Goal: Transaction & Acquisition: Purchase product/service

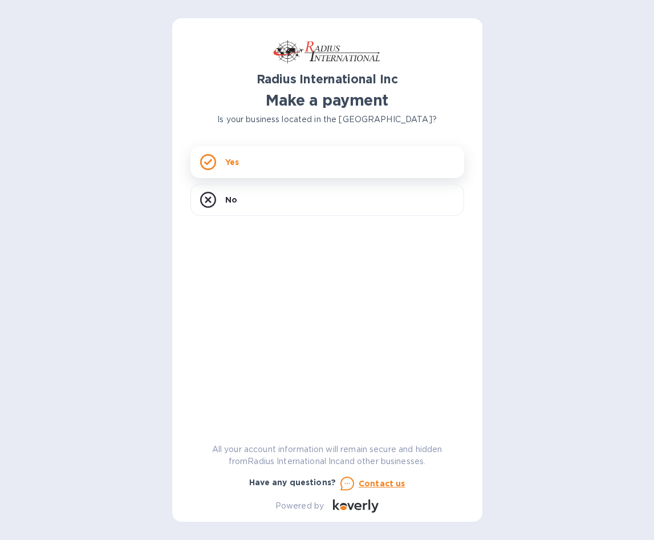
click at [254, 163] on div "Yes" at bounding box center [328, 162] width 274 height 32
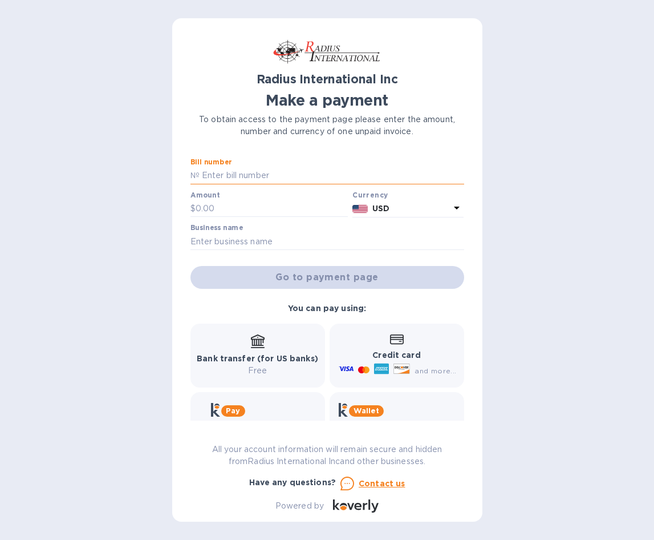
click at [260, 176] on input "text" at bounding box center [332, 175] width 265 height 17
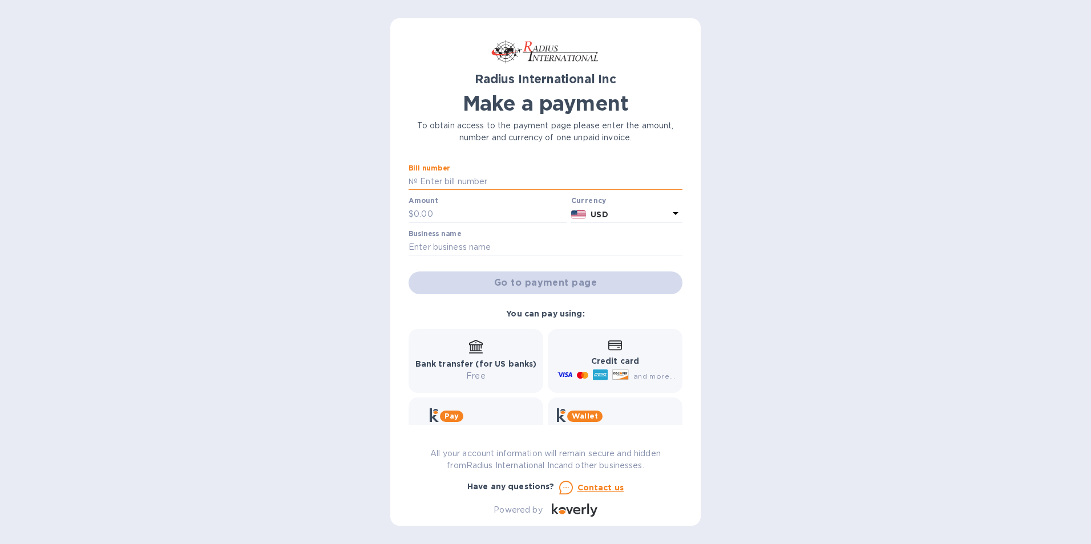
click at [439, 183] on input "text" at bounding box center [550, 181] width 265 height 17
type input "s"
type input "sai00095968"
click at [437, 214] on input "text" at bounding box center [490, 214] width 153 height 17
click at [436, 213] on input "text" at bounding box center [490, 214] width 153 height 17
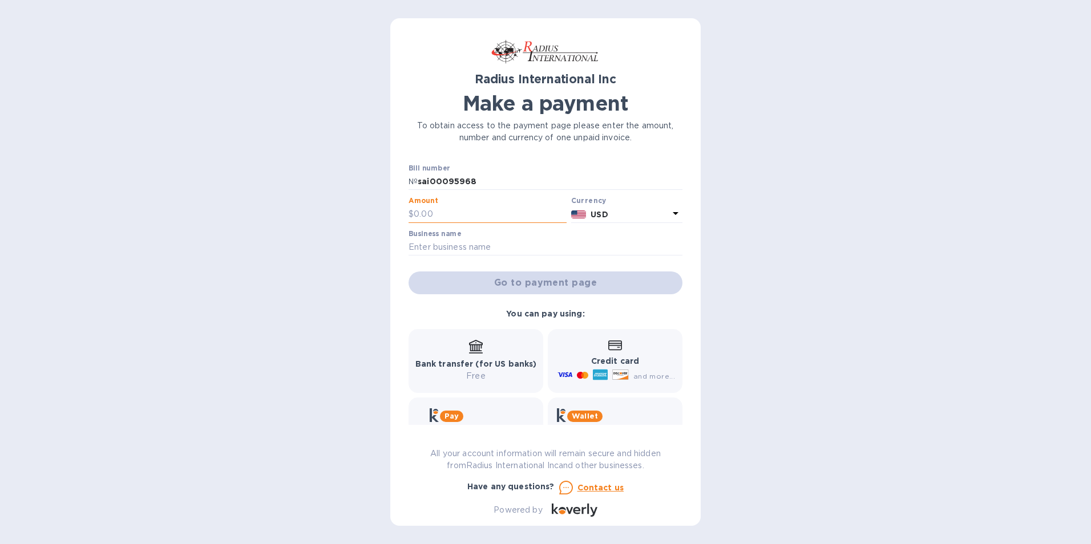
click at [436, 213] on input "text" at bounding box center [490, 214] width 153 height 17
type input "5,388.12"
click at [452, 244] on input "text" at bounding box center [545, 247] width 274 height 17
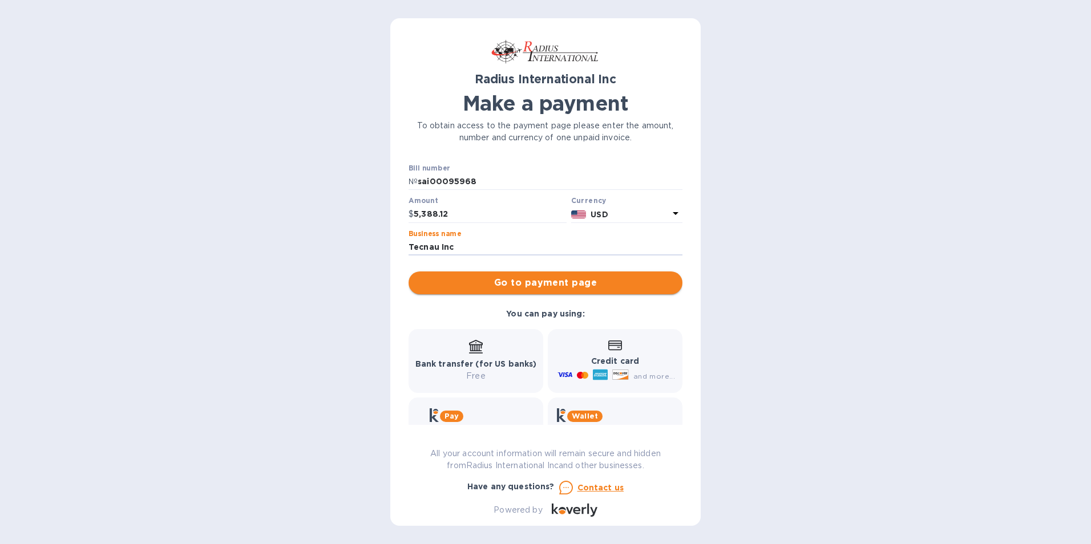
type input "Tecnau Inc"
click at [487, 277] on span "Go to payment page" at bounding box center [546, 283] width 256 height 14
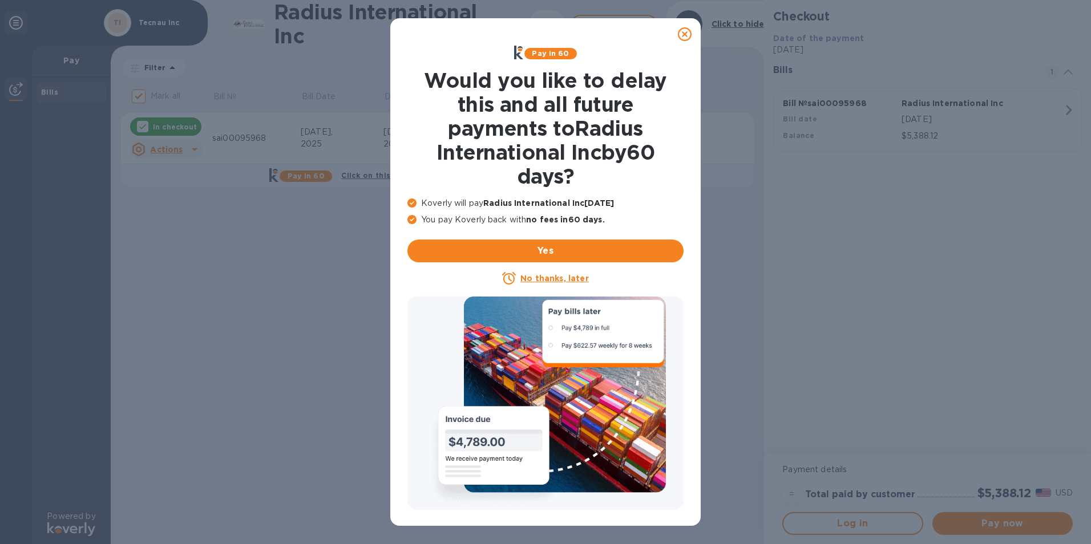
click at [557, 277] on u "No thanks, later" at bounding box center [554, 278] width 68 height 9
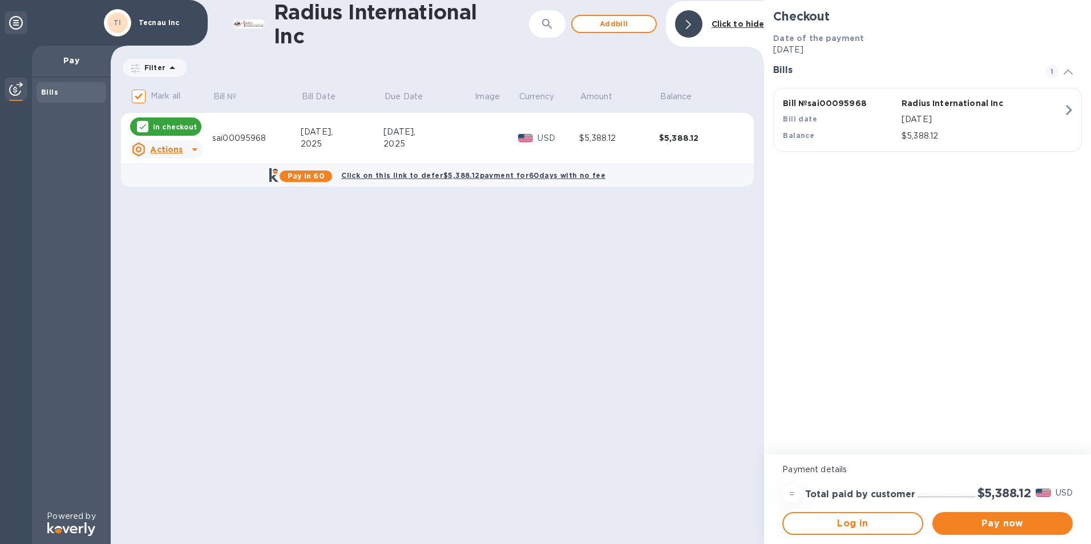
click at [169, 68] on icon at bounding box center [172, 67] width 6 height 3
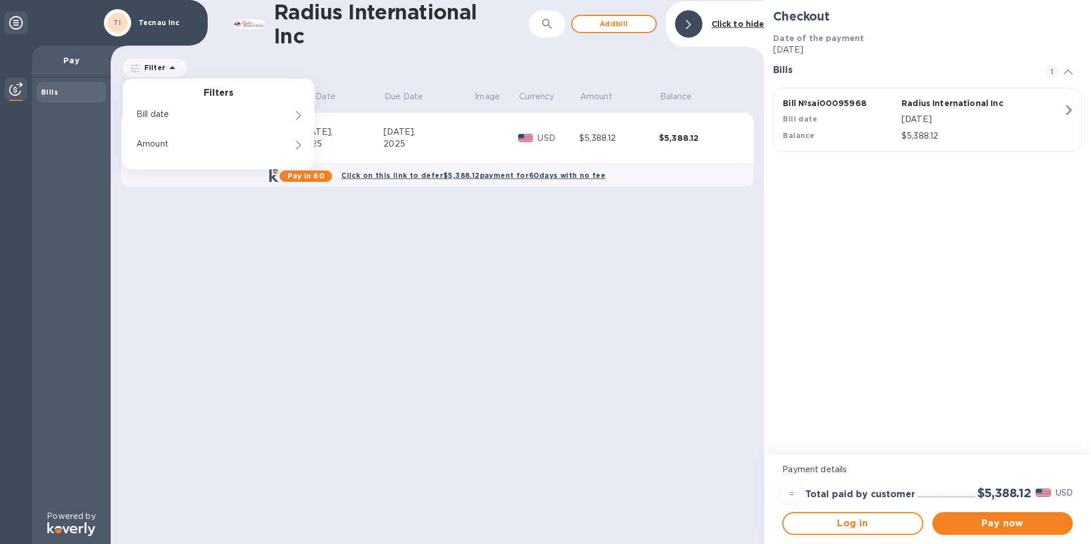
click at [70, 61] on p "Pay" at bounding box center [71, 60] width 60 height 11
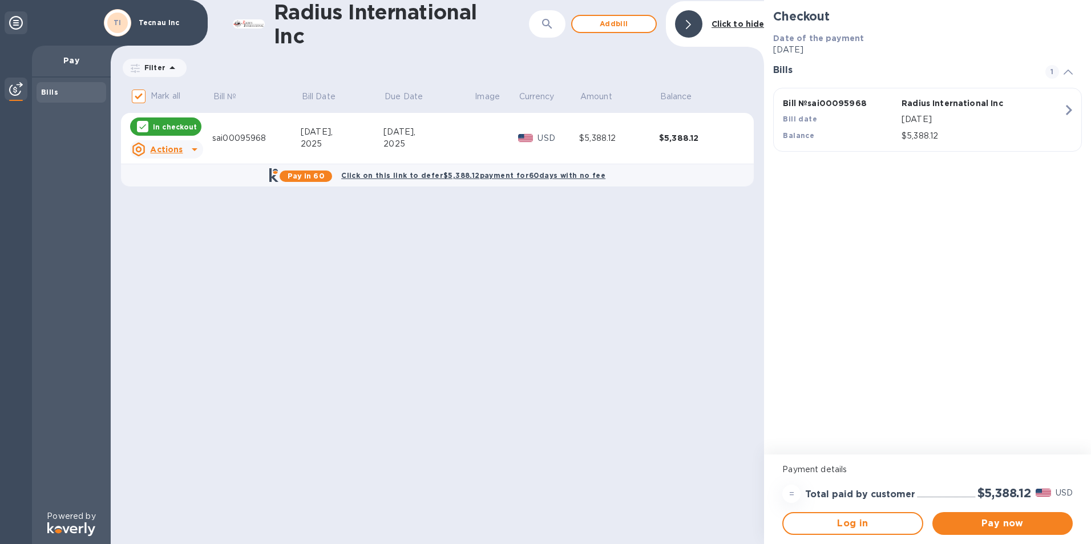
click at [23, 21] on div at bounding box center [16, 22] width 23 height 23
click at [14, 25] on icon at bounding box center [16, 23] width 14 height 14
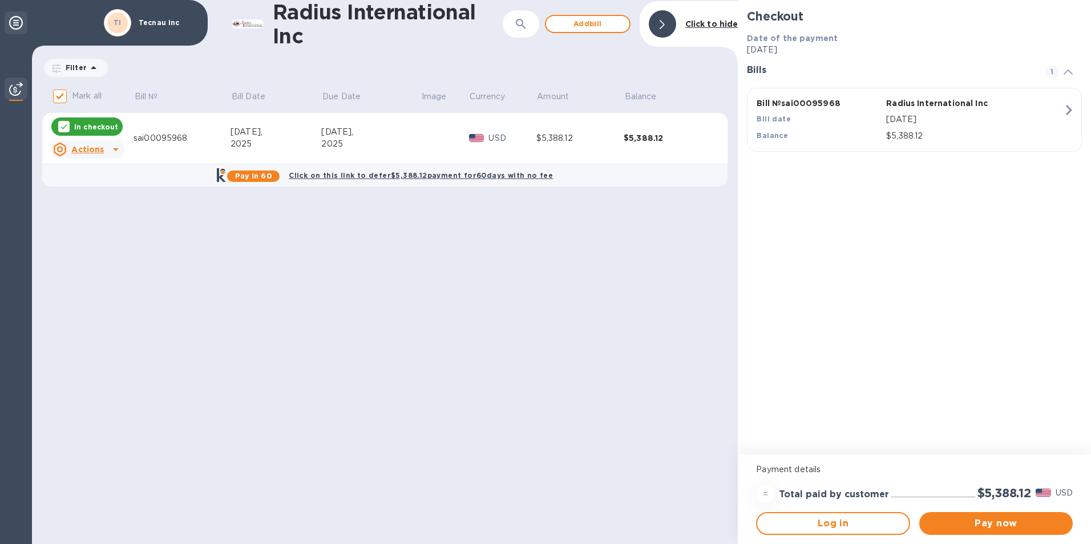
click at [14, 25] on icon at bounding box center [16, 23] width 14 height 14
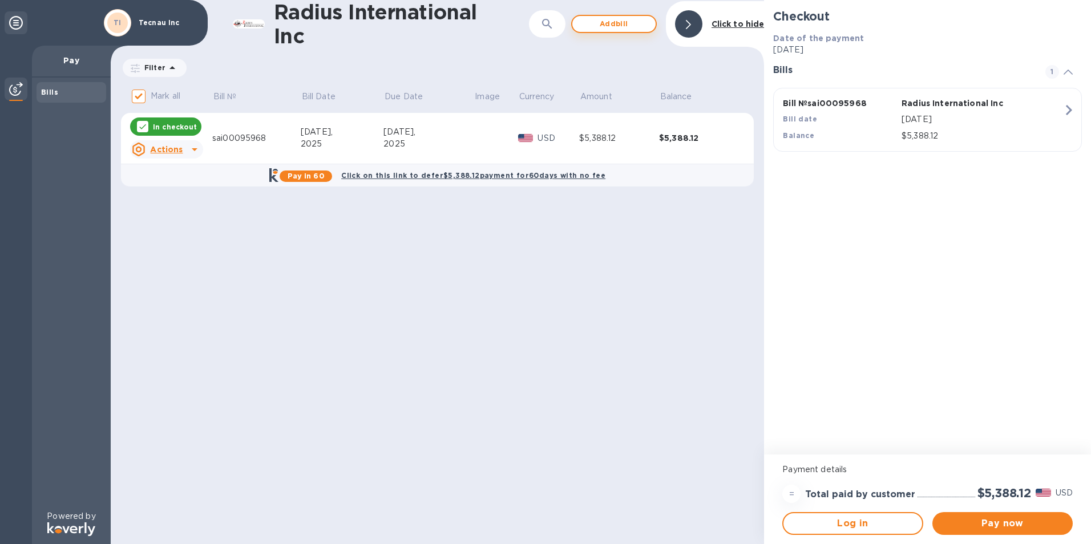
click at [590, 25] on span "Add bill" at bounding box center [613, 24] width 65 height 14
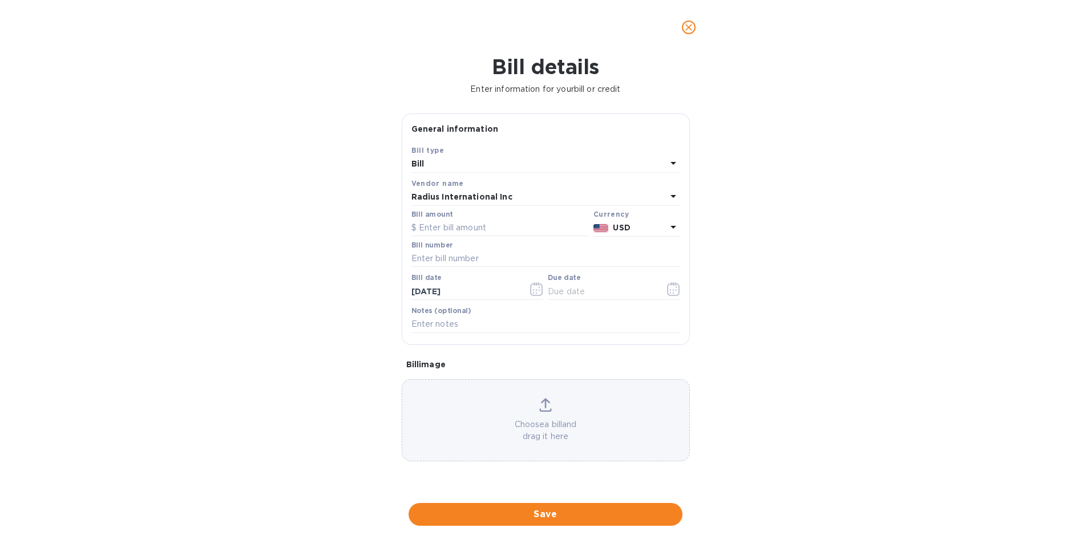
click at [654, 28] on icon "close" at bounding box center [688, 27] width 11 height 11
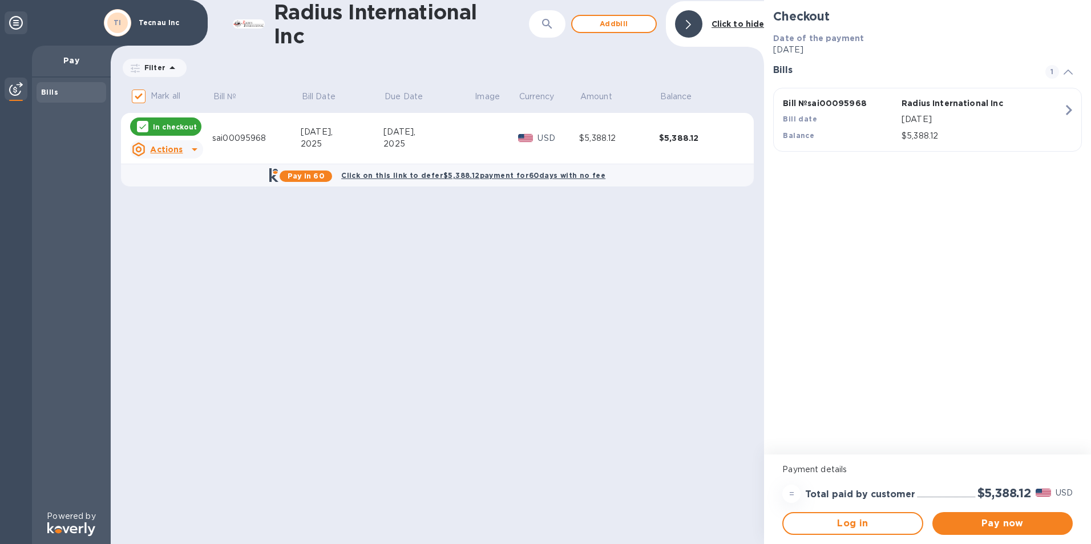
click at [70, 62] on p "Pay" at bounding box center [71, 60] width 60 height 11
click at [67, 95] on div "Bills" at bounding box center [71, 92] width 60 height 11
click at [51, 92] on b "Bills" at bounding box center [49, 92] width 17 height 9
click at [10, 88] on div at bounding box center [16, 90] width 23 height 25
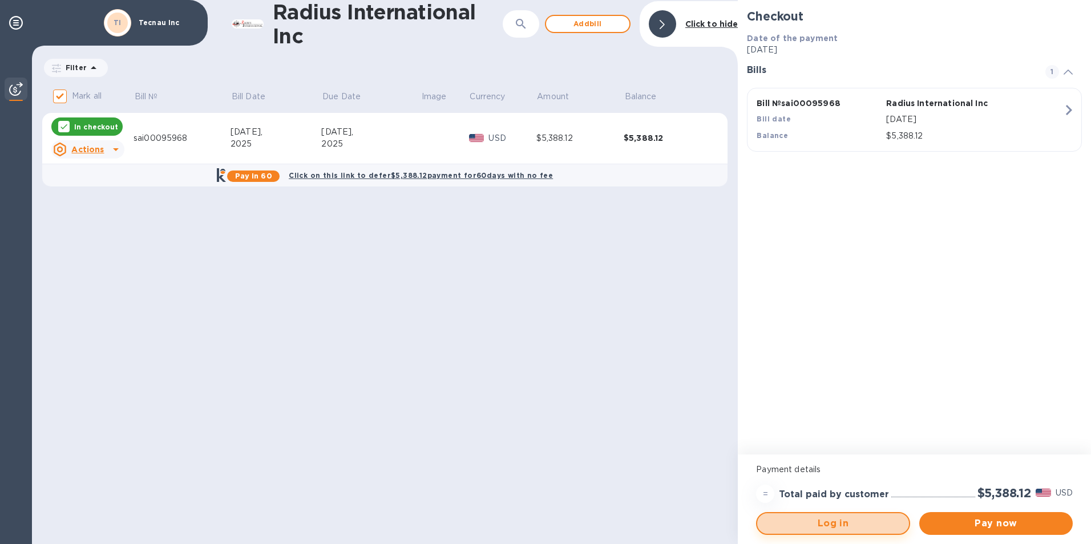
click at [654, 521] on span "Log in" at bounding box center [832, 524] width 133 height 14
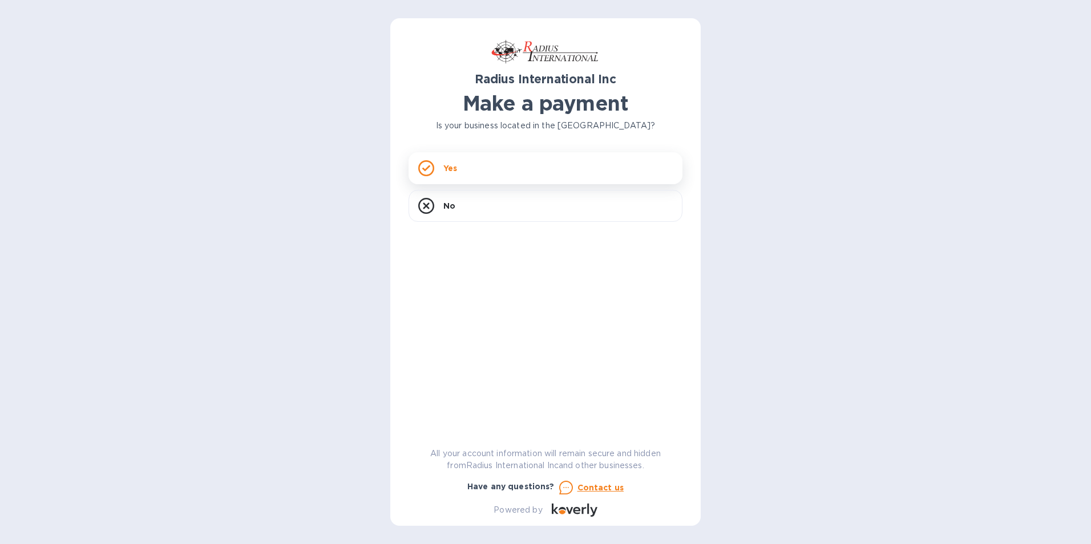
click at [471, 168] on div "Yes" at bounding box center [545, 168] width 274 height 32
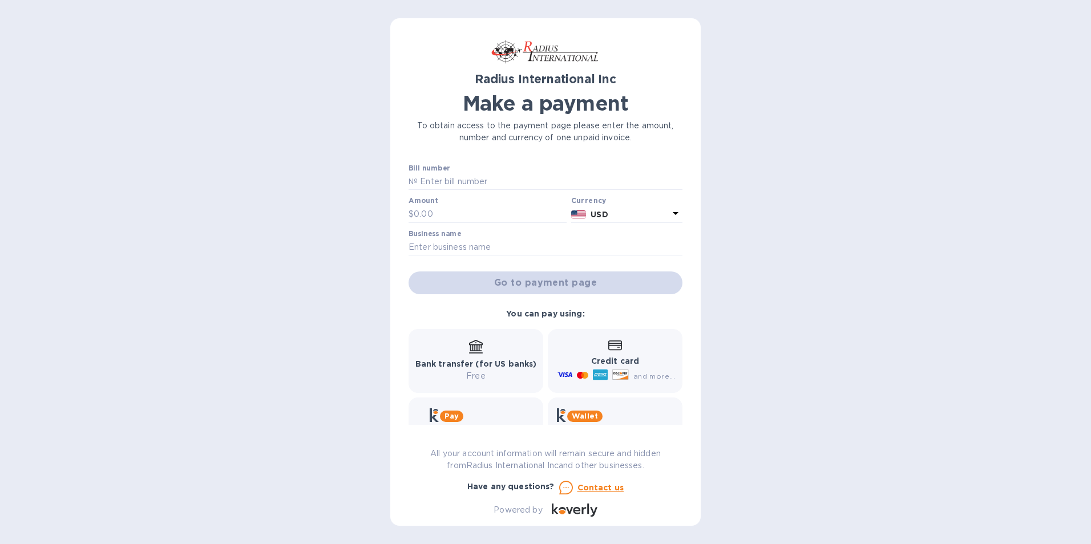
click at [497, 286] on div "Go to payment page" at bounding box center [545, 282] width 278 height 27
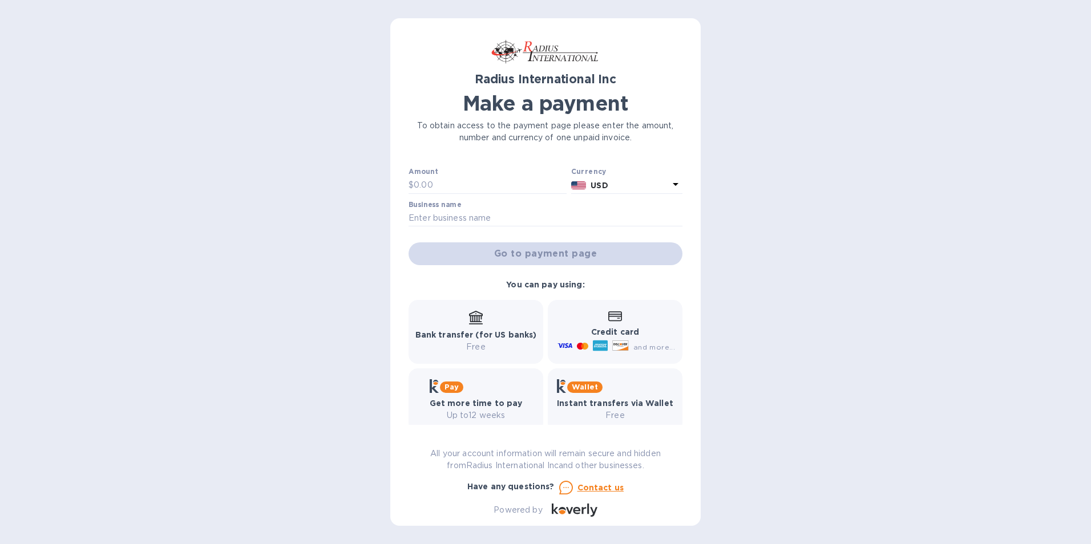
scroll to position [43, 0]
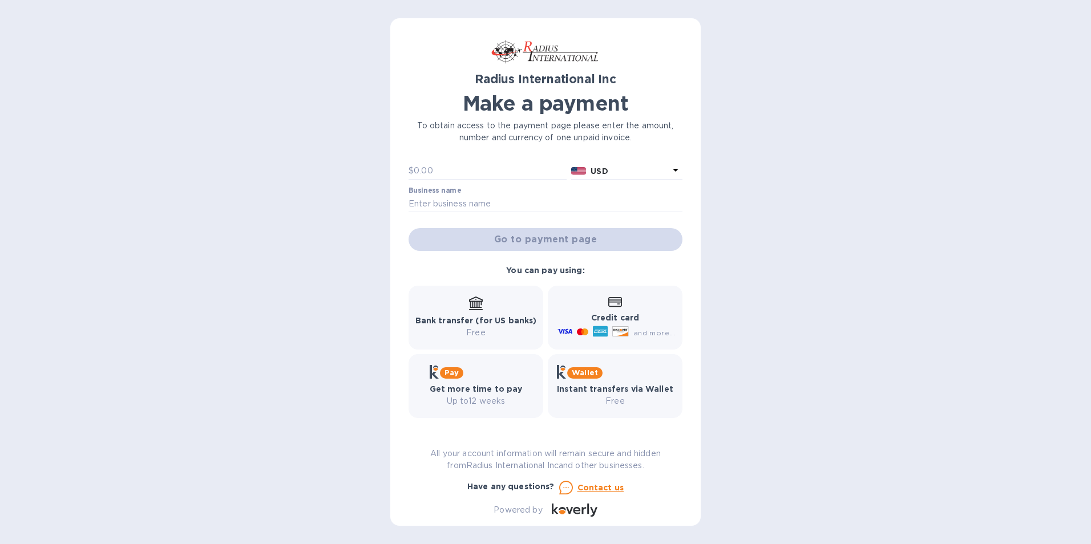
click at [673, 171] on icon at bounding box center [676, 170] width 6 height 3
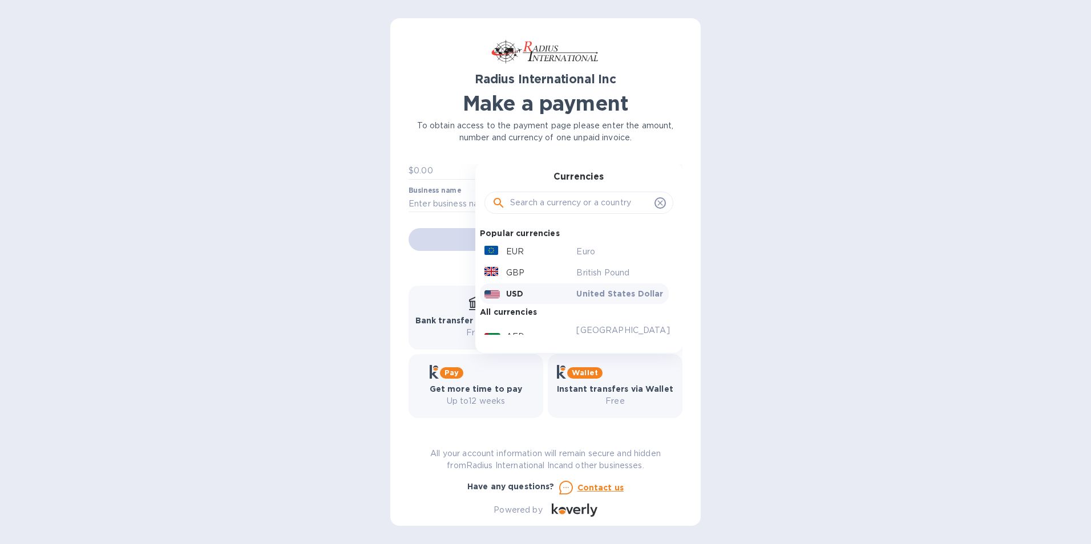
click at [670, 171] on div "Currencies Popular currencies EUR Euro GBP British Pound USD United States Doll…" at bounding box center [578, 258] width 207 height 191
click at [655, 200] on icon at bounding box center [659, 203] width 9 height 9
click at [666, 130] on p "To obtain access to the payment page please enter the amount, number and curren…" at bounding box center [545, 132] width 274 height 24
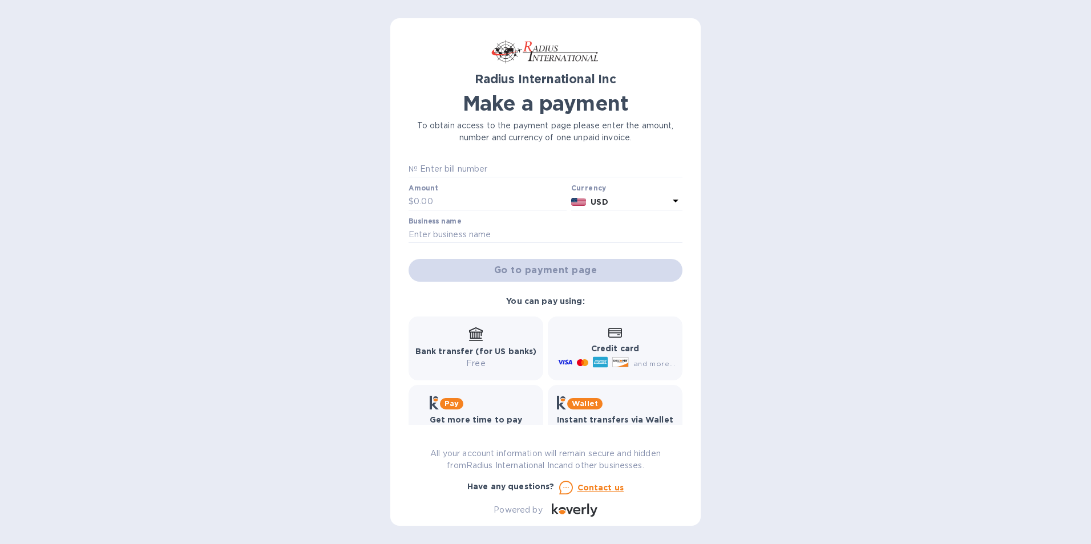
scroll to position [0, 0]
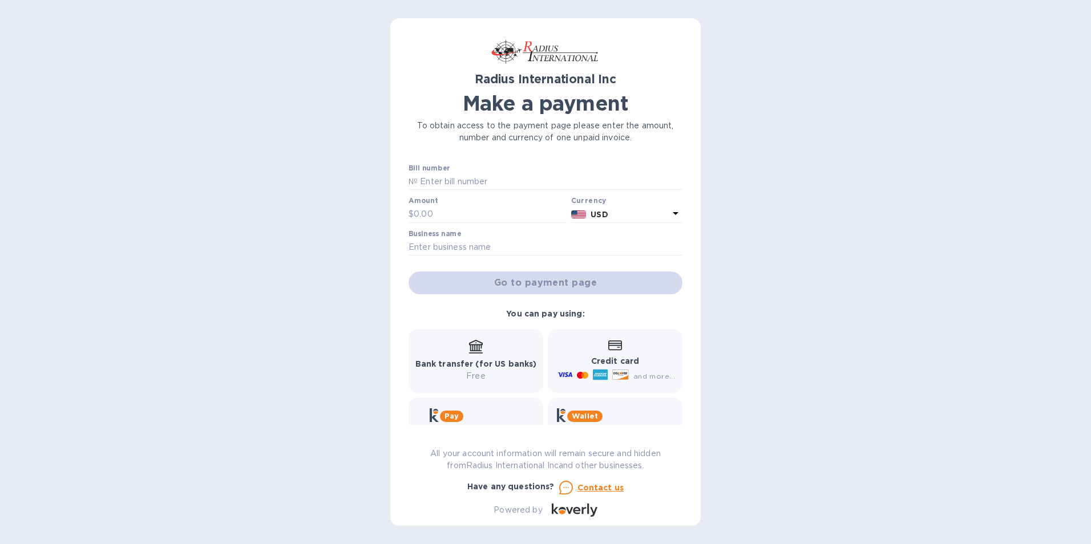
click at [860, 317] on div "Radius International Inc Make a payment To obtain access to the payment page pl…" at bounding box center [545, 272] width 1091 height 544
